Goal: Transaction & Acquisition: Purchase product/service

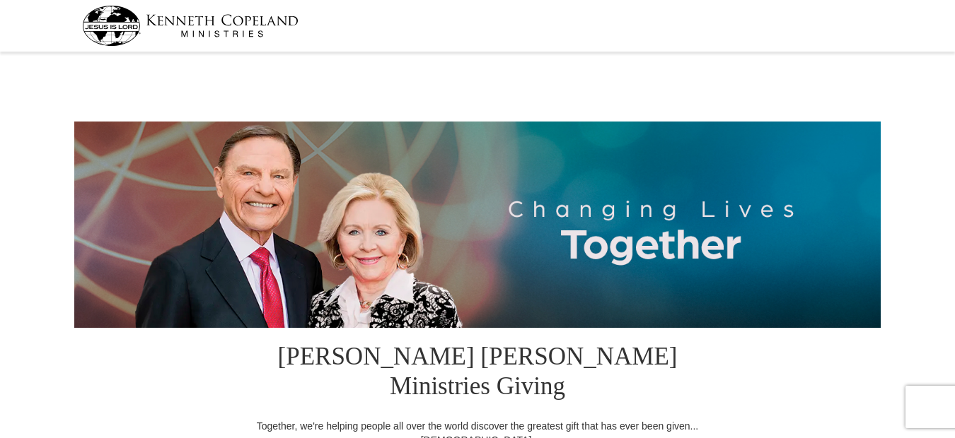
select select "OH"
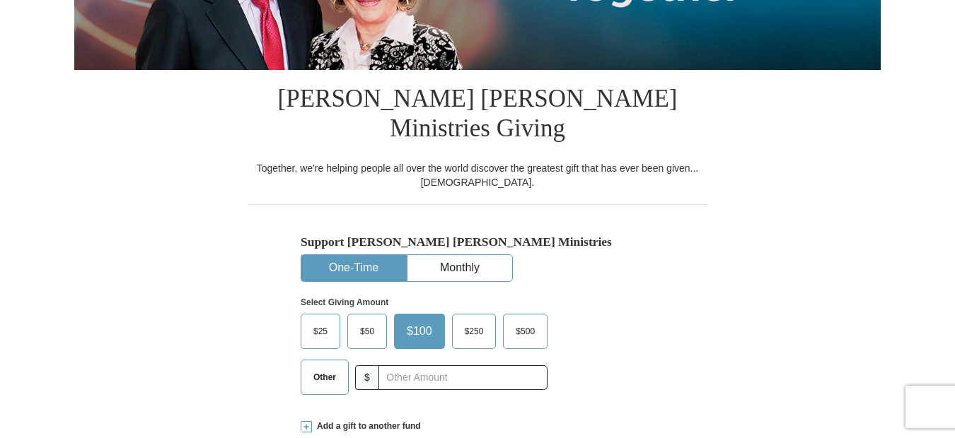
scroll to position [283, 0]
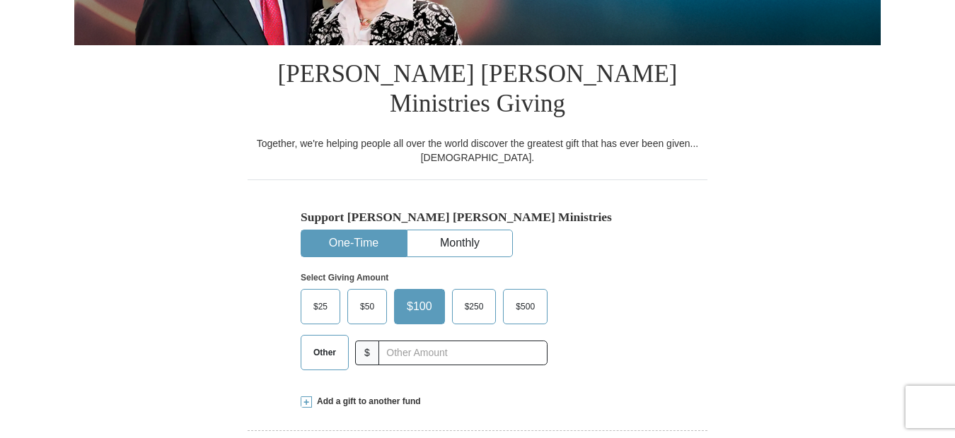
click at [322, 342] on span "Other" at bounding box center [324, 352] width 37 height 21
click at [0, 0] on input "Other" at bounding box center [0, 0] width 0 height 0
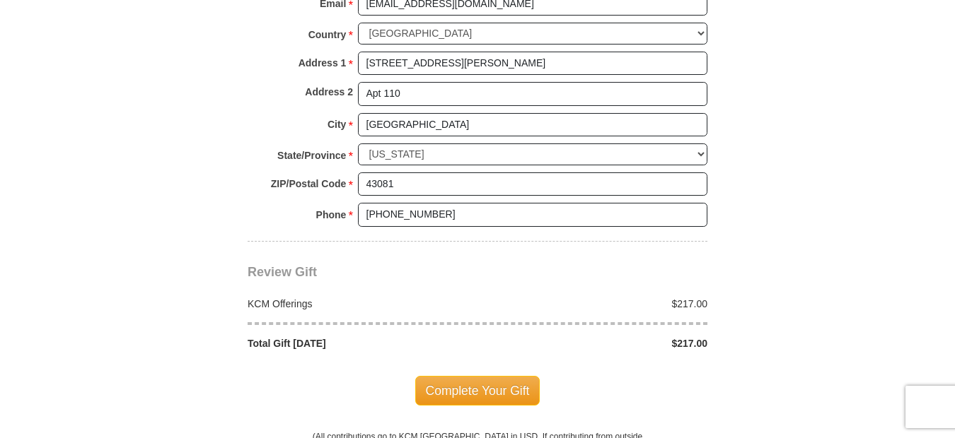
scroll to position [1131, 0]
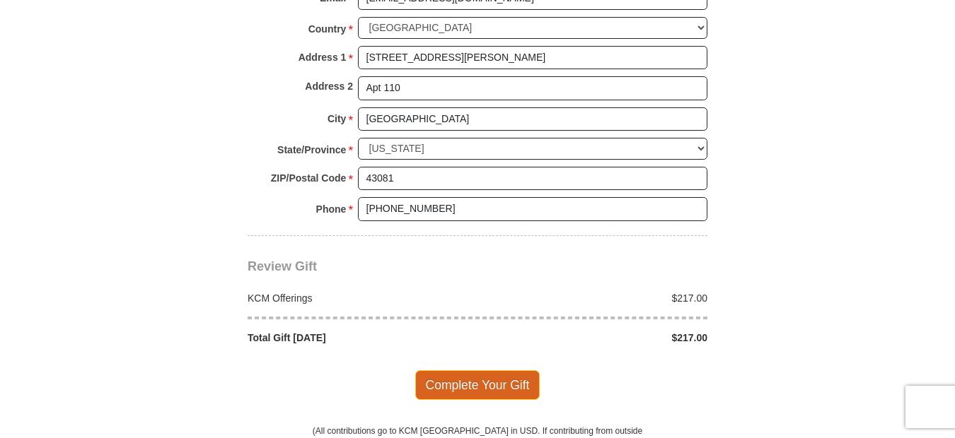
type input "217.00"
click at [475, 370] on span "Complete Your Gift" at bounding box center [477, 385] width 125 height 30
